Goal: Transaction & Acquisition: Obtain resource

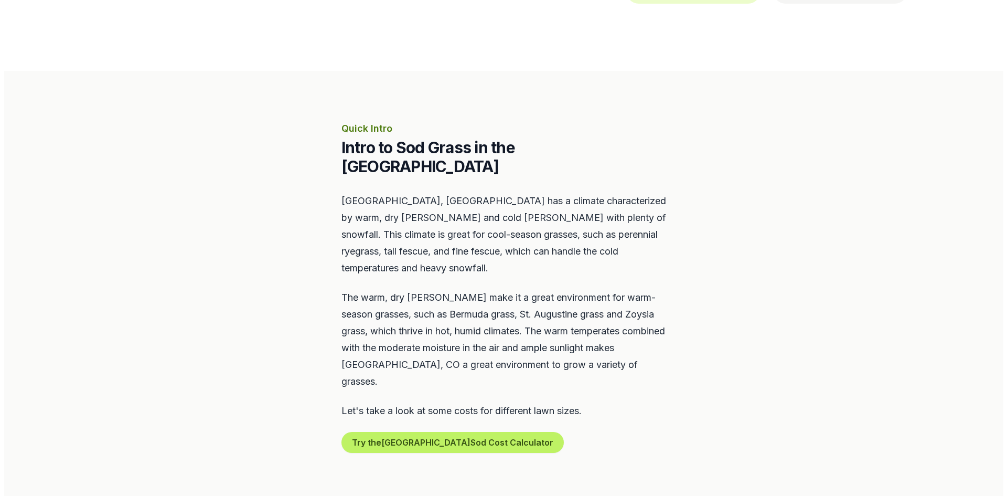
scroll to position [367, 0]
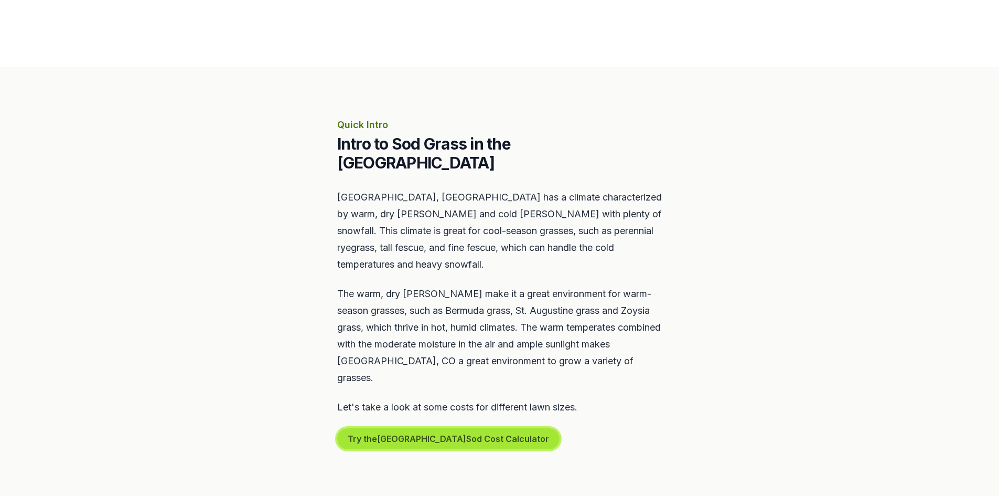
click at [410, 428] on button "Try the Boulder Sod Cost Calculator" at bounding box center [448, 438] width 222 height 21
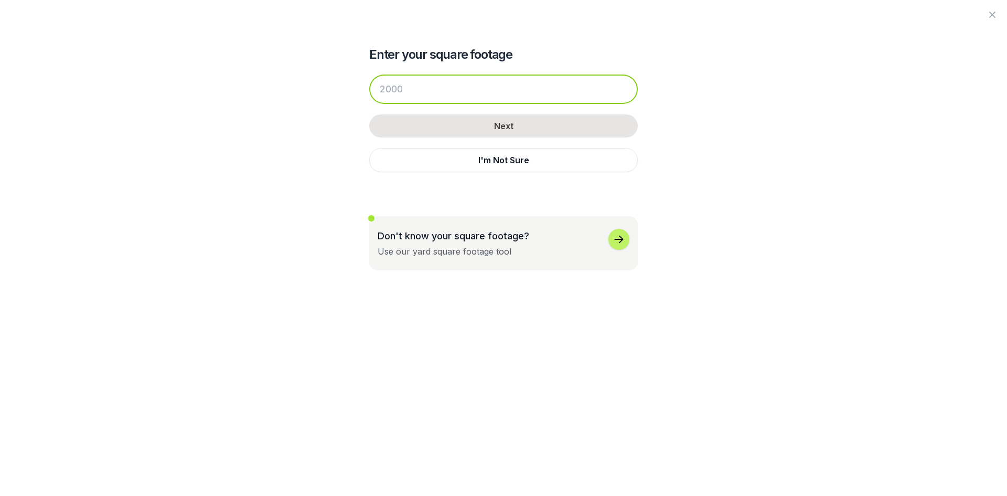
click at [451, 93] on input "number" at bounding box center [503, 88] width 269 height 29
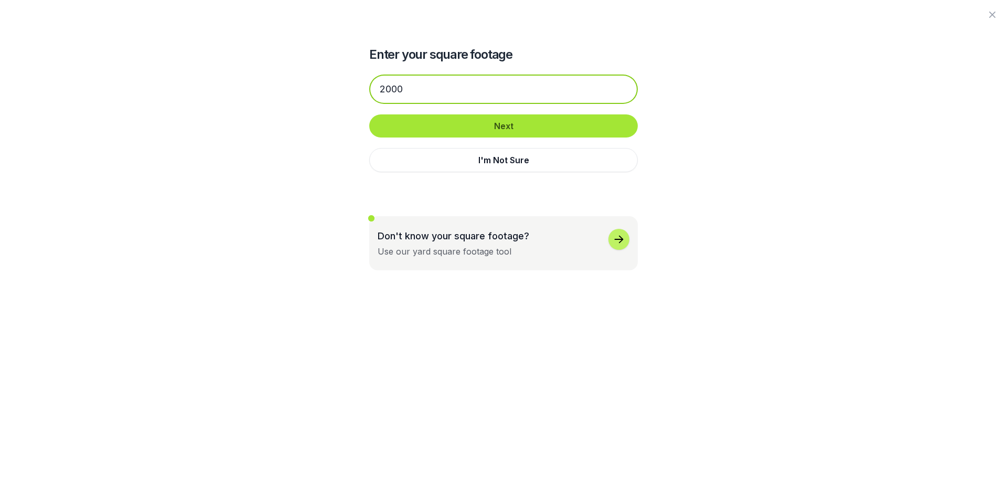
type input "2000"
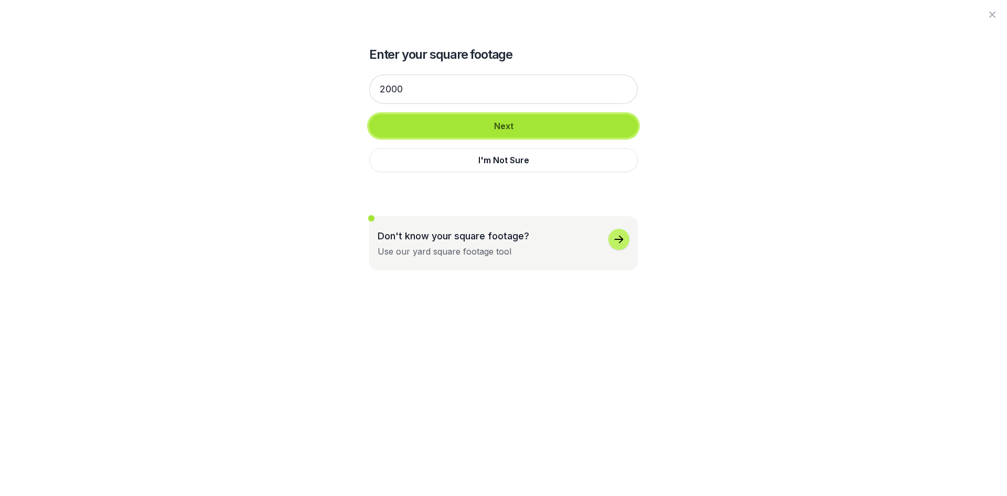
click at [487, 128] on button "Next" at bounding box center [503, 125] width 269 height 23
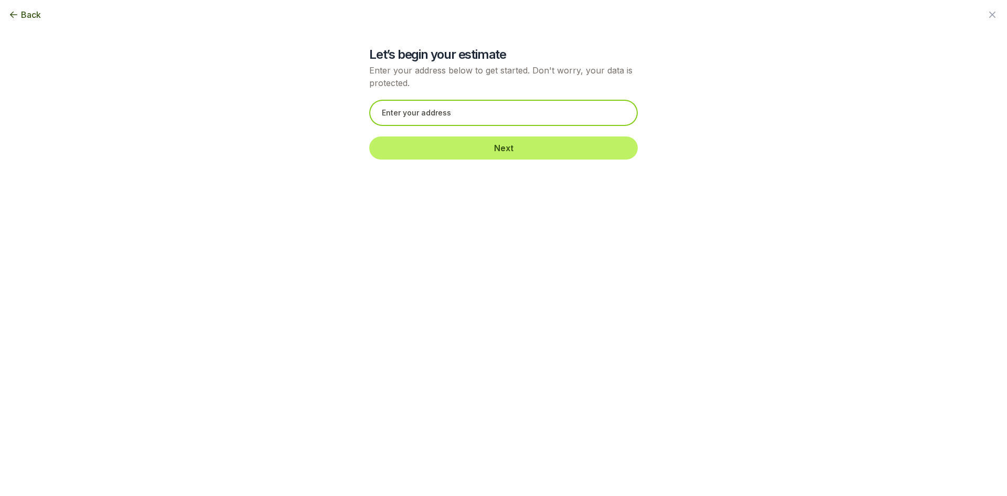
click at [482, 111] on input "text" at bounding box center [503, 113] width 269 height 26
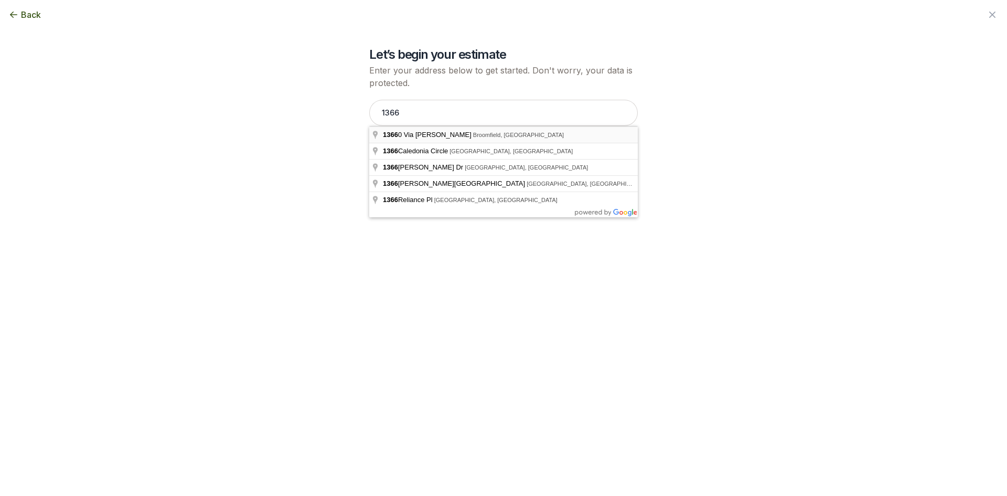
type input "[STREET_ADDRESS][PERSON_NAME]"
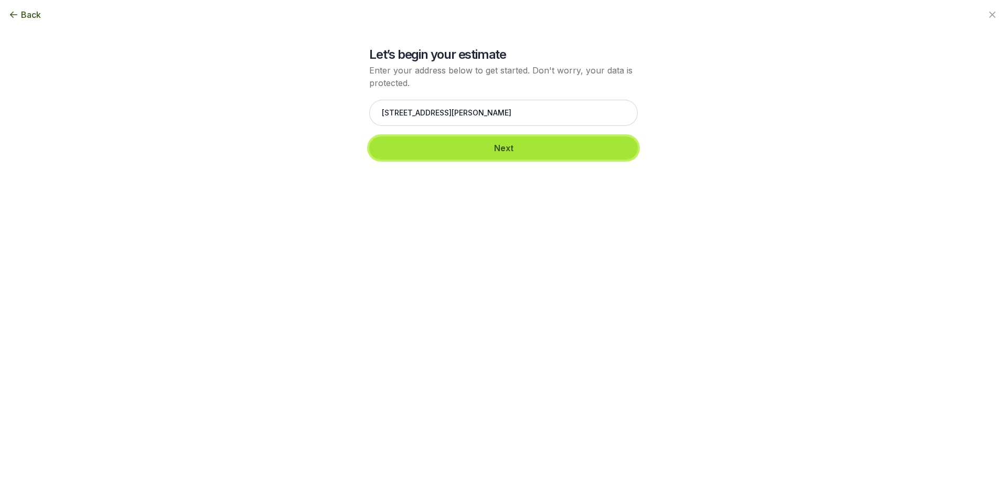
click at [528, 157] on button "Next" at bounding box center [503, 147] width 269 height 23
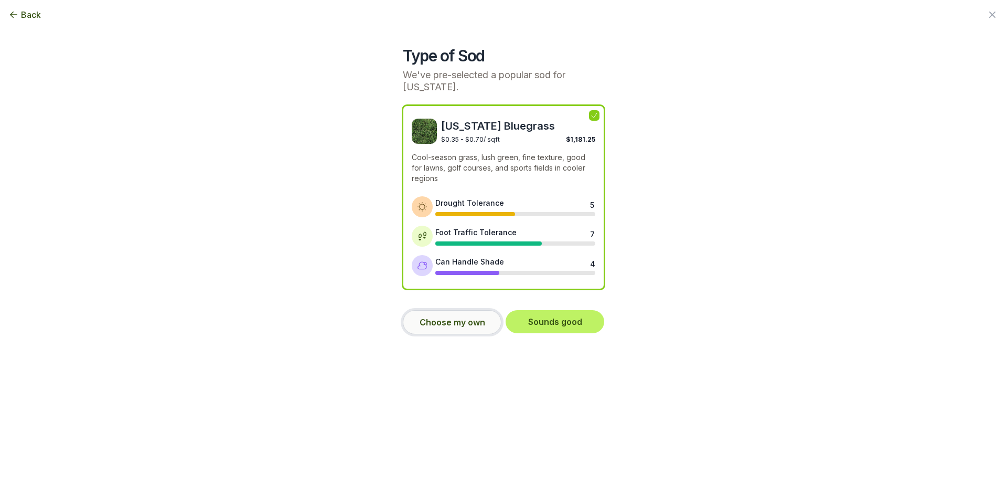
click at [477, 322] on button "Choose my own" at bounding box center [452, 322] width 99 height 24
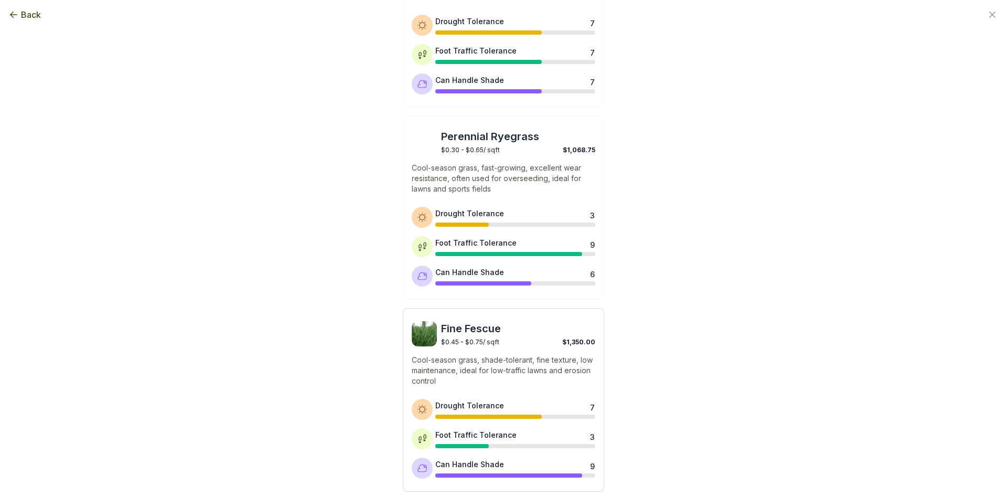
scroll to position [422, 0]
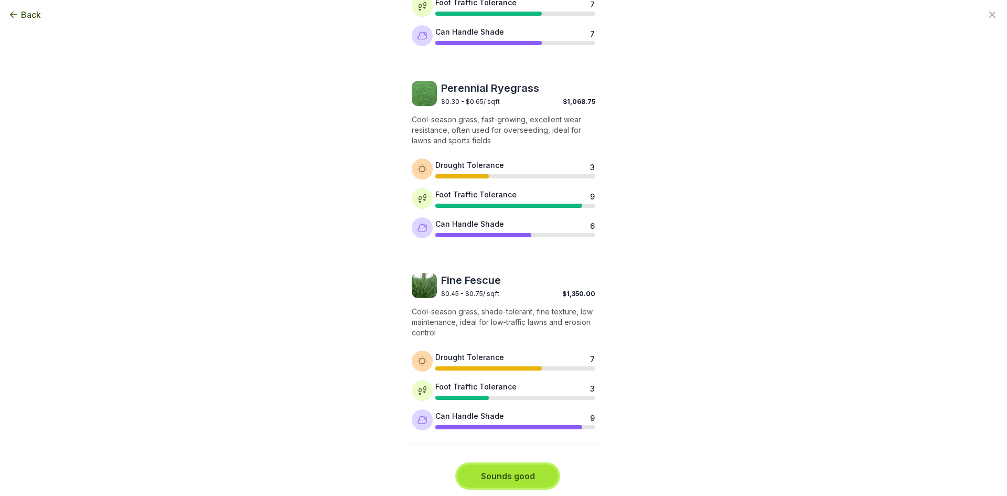
click at [517, 471] on button "Sounds good" at bounding box center [507, 475] width 101 height 23
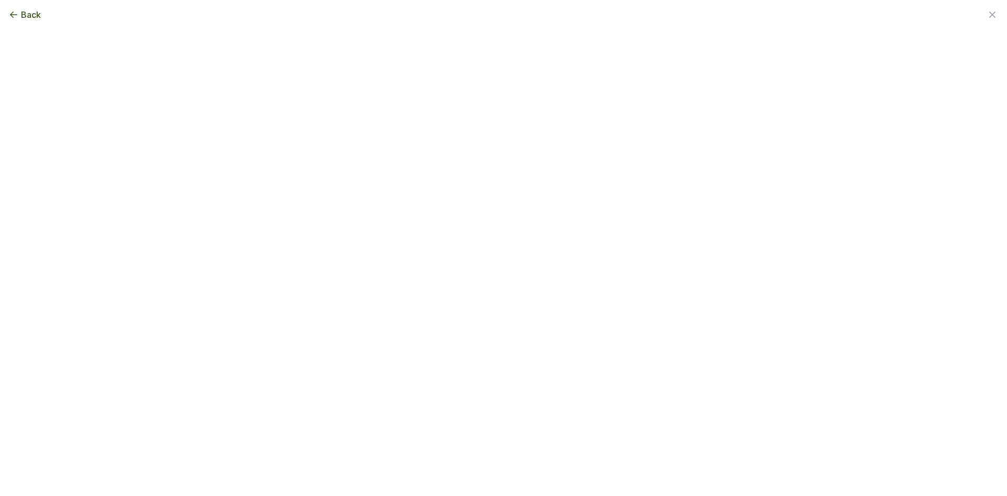
scroll to position [0, 0]
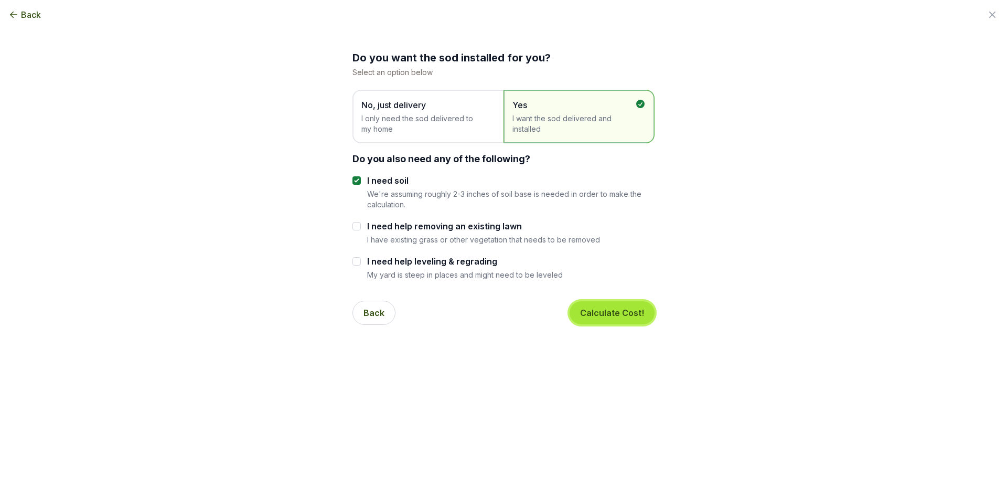
click at [605, 311] on button "Calculate Cost!" at bounding box center [612, 312] width 85 height 23
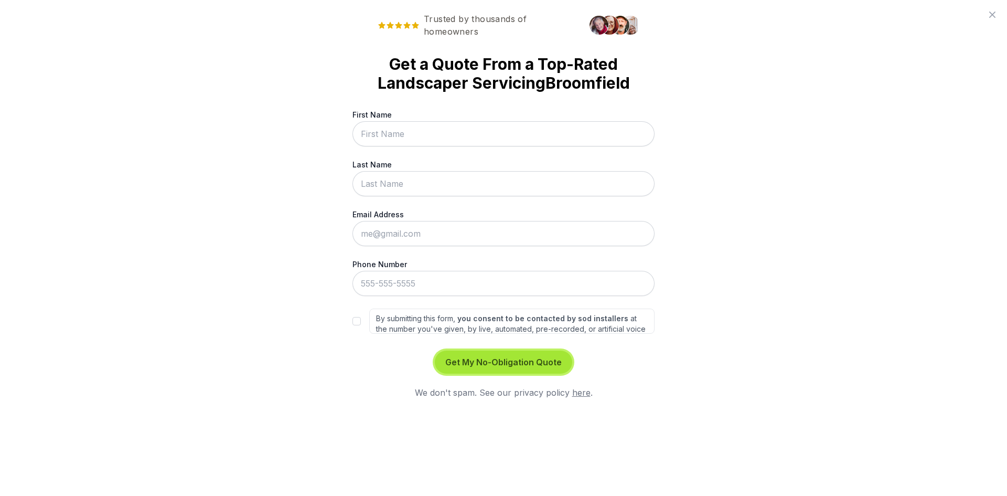
click at [536, 364] on button "Get My No-Obligation Quote" at bounding box center [503, 361] width 137 height 23
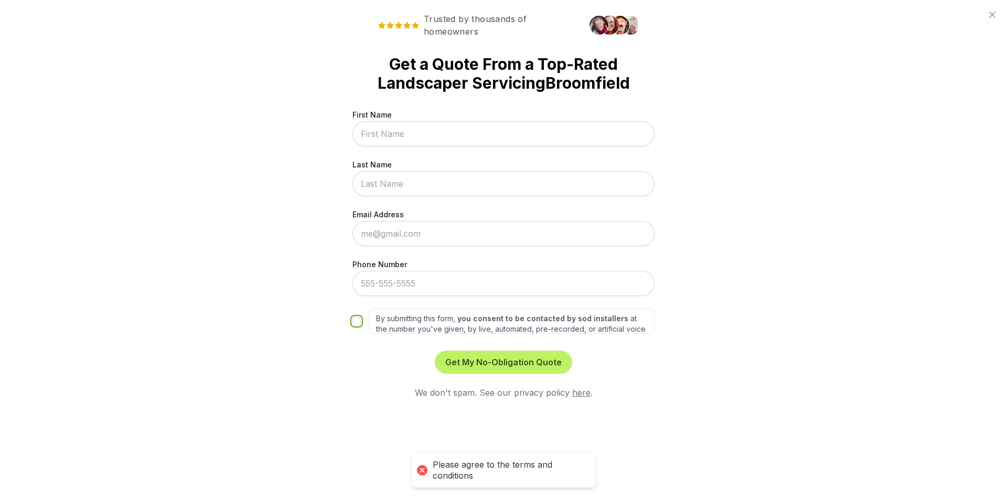
click at [355, 323] on input "By submitting this form, you consent to be contacted by sod installers at the n…" at bounding box center [357, 321] width 8 height 8
checkbox input "true"
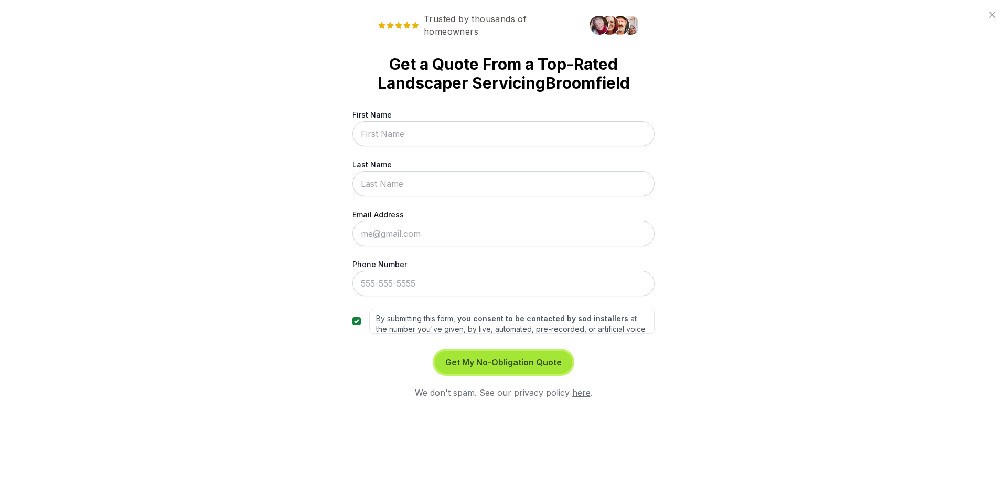
click at [481, 366] on button "Get My No-Obligation Quote" at bounding box center [503, 361] width 137 height 23
